Goal: Information Seeking & Learning: Find specific fact

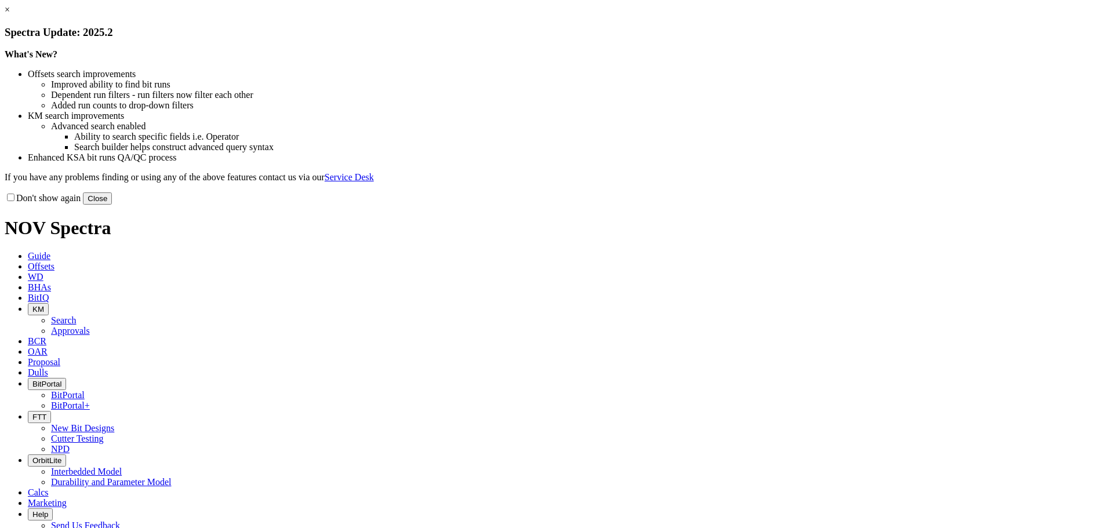
click at [112, 205] on button "Close" at bounding box center [97, 198] width 29 height 12
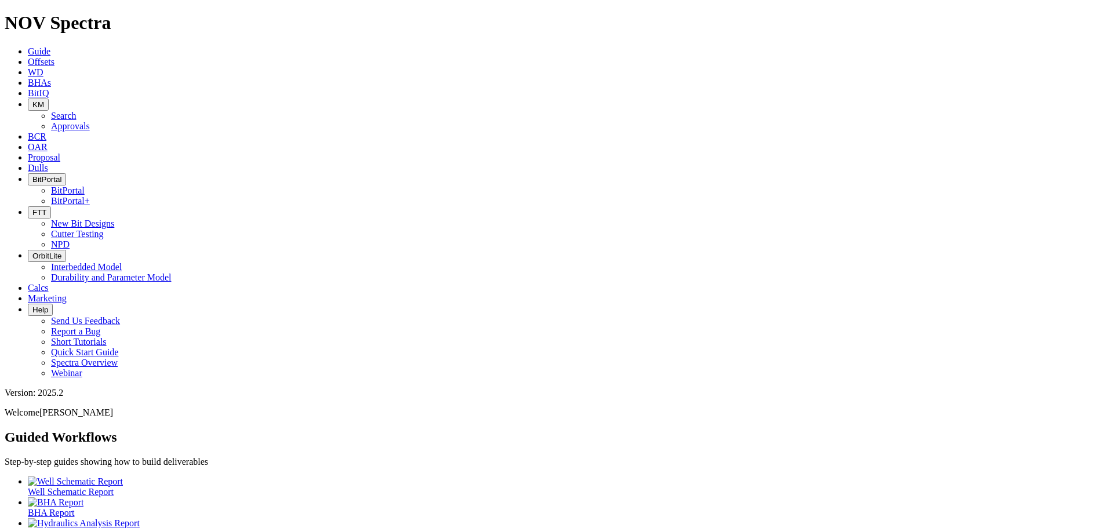
click at [49, 99] on button "KM" at bounding box center [38, 105] width 21 height 12
click at [77, 111] on link "Search" at bounding box center [64, 116] width 26 height 10
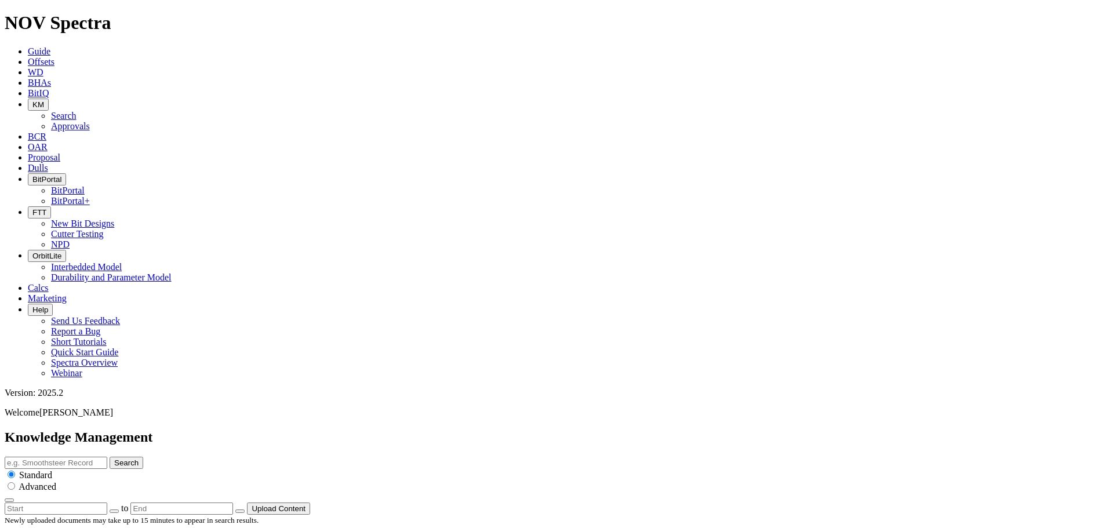
click at [107, 457] on input "text" at bounding box center [56, 463] width 103 height 12
type input "eagleeye techical"
click at [110, 457] on button "Search" at bounding box center [127, 463] width 34 height 12
click at [107, 457] on input "eagleeye techical" at bounding box center [56, 463] width 103 height 12
type input "eagleeye technical"
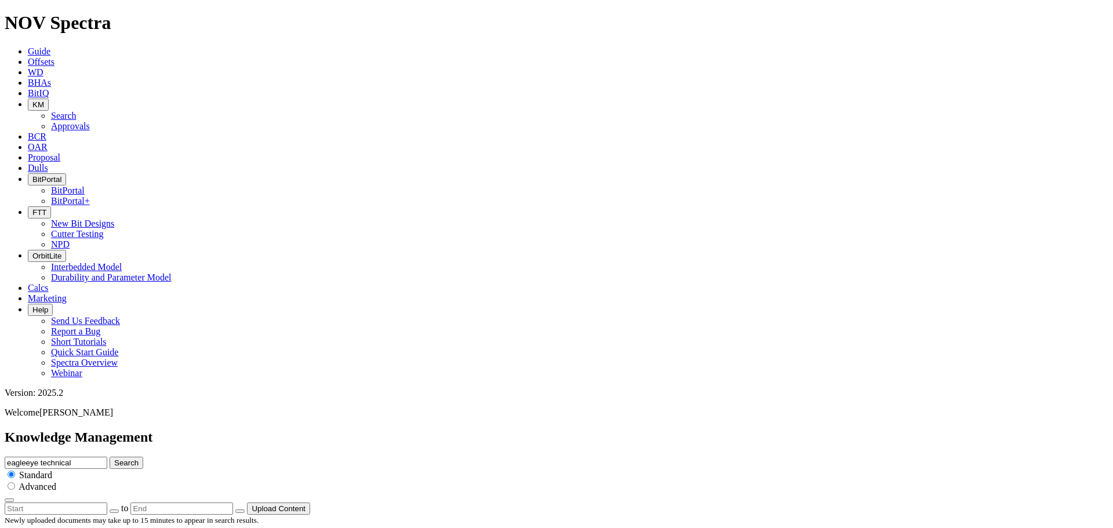
click at [110, 457] on button "Search" at bounding box center [127, 463] width 34 height 12
